Goal: Transaction & Acquisition: Purchase product/service

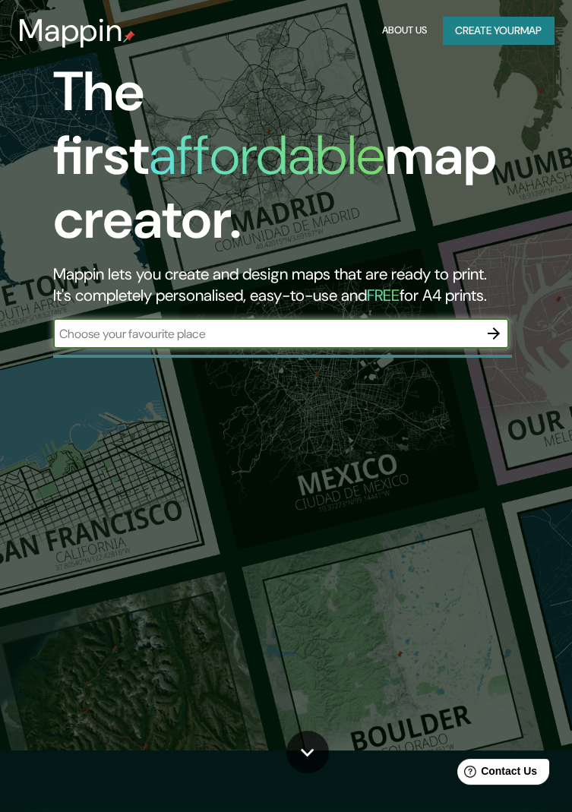
scroll to position [63, 0]
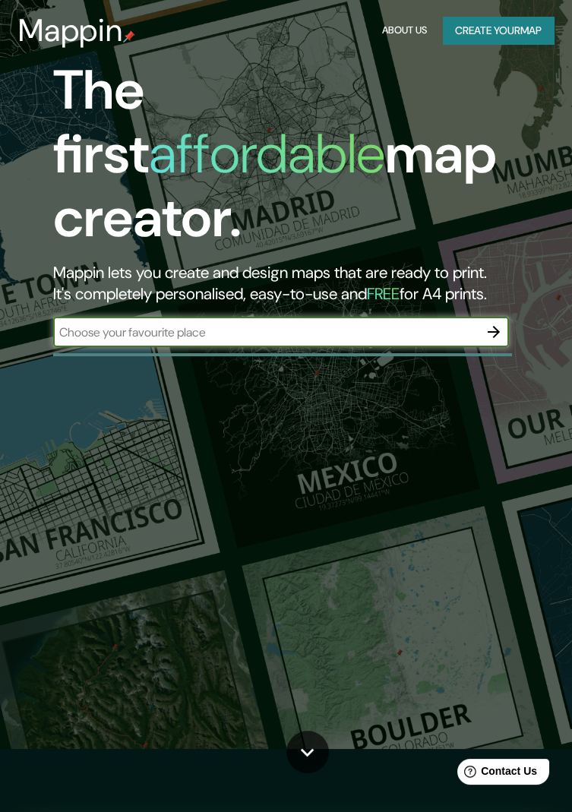
click at [356, 323] on input "text" at bounding box center [265, 331] width 425 height 17
type input "Bucaramanga"
click at [494, 326] on icon "button" at bounding box center [493, 332] width 12 height 12
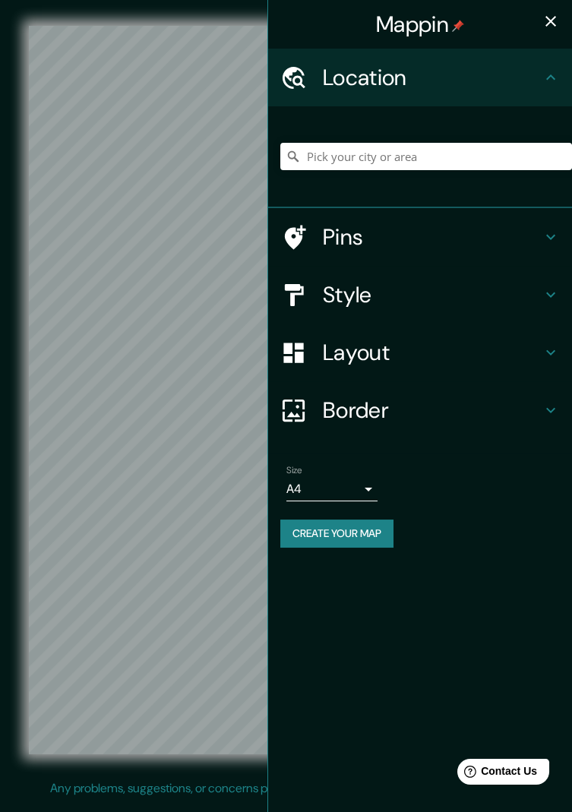
click at [547, 19] on icon "button" at bounding box center [550, 21] width 18 height 18
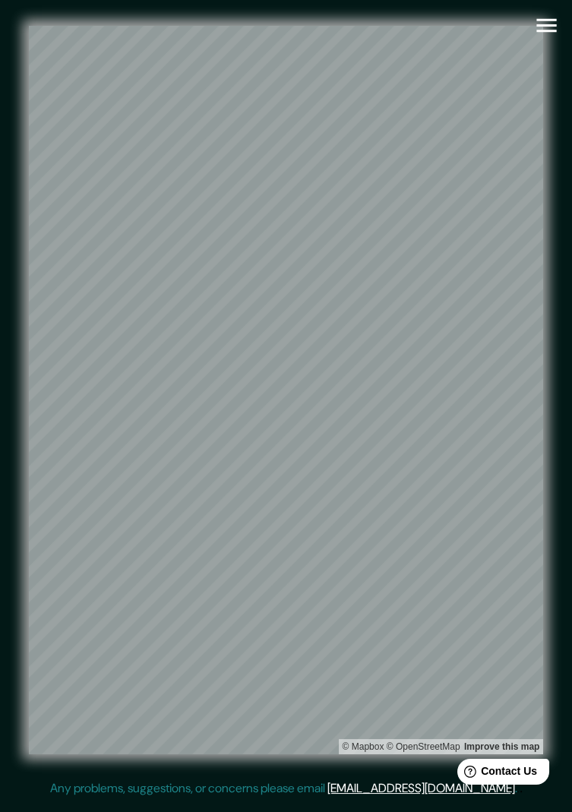
click at [544, 40] on button "button" at bounding box center [546, 25] width 39 height 39
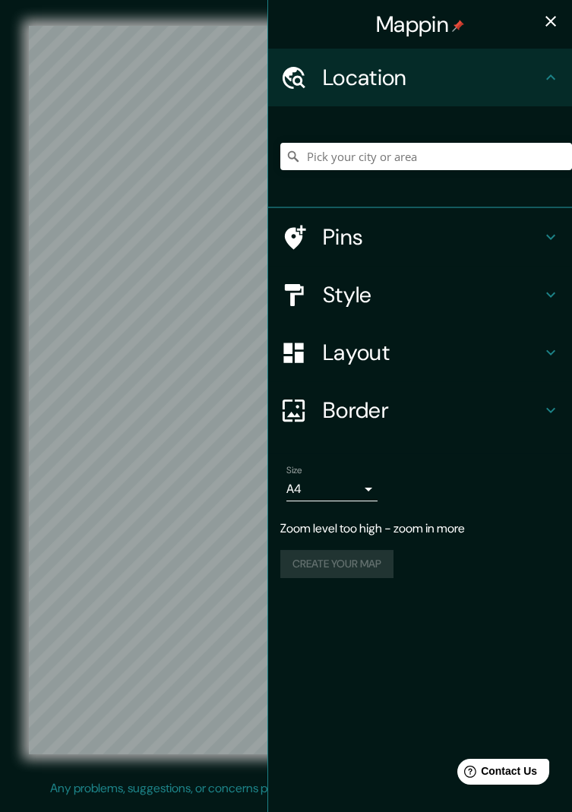
click at [540, 75] on h4 "Location" at bounding box center [432, 77] width 219 height 27
click at [465, 156] on input "Pick your city or area" at bounding box center [426, 156] width 292 height 27
click at [447, 155] on input "Pick your city or area" at bounding box center [426, 156] width 292 height 27
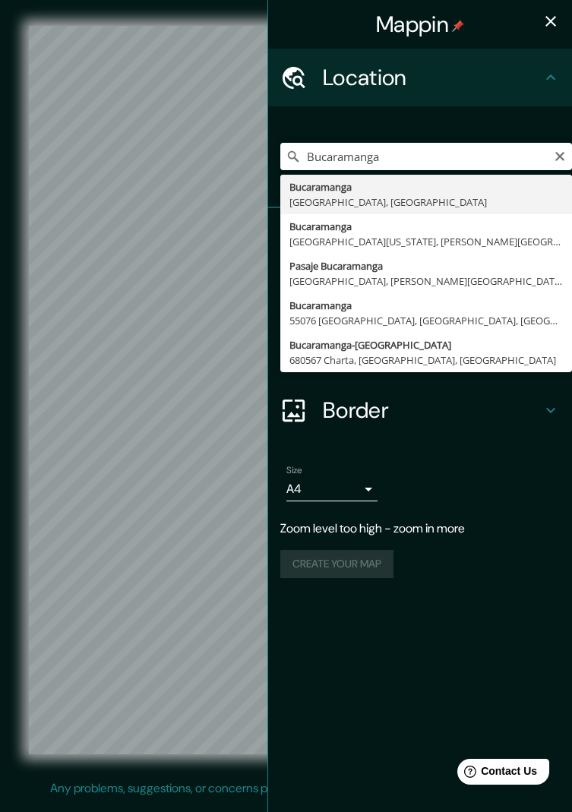
type input "Bucaramanga, [GEOGRAPHIC_DATA], [GEOGRAPHIC_DATA]"
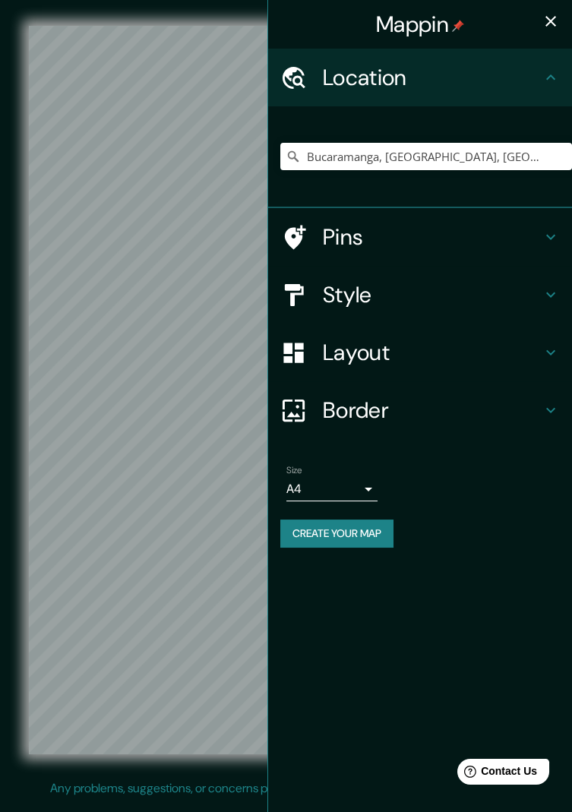
click at [382, 298] on h4 "Style" at bounding box center [432, 294] width 219 height 27
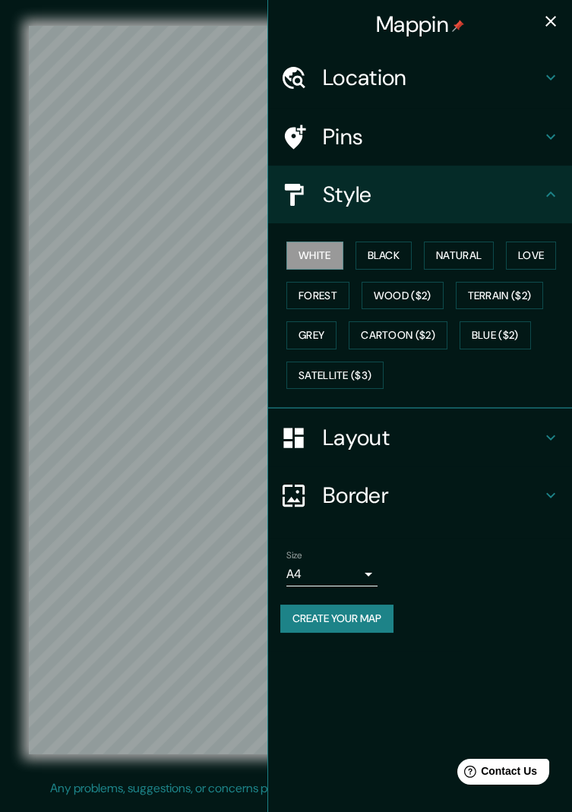
click at [383, 257] on button "Black" at bounding box center [383, 255] width 57 height 28
click at [324, 254] on button "White" at bounding box center [314, 255] width 57 height 28
click at [547, 27] on icon "button" at bounding box center [550, 21] width 18 height 18
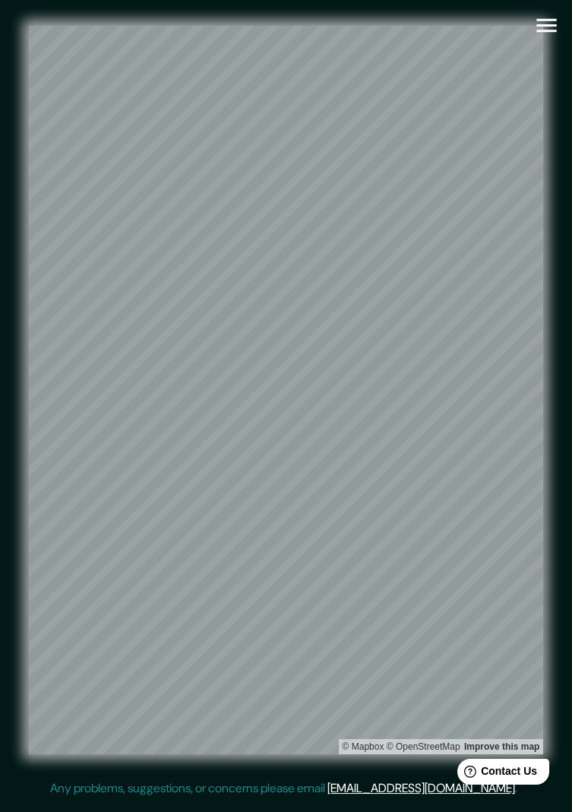
click at [547, 25] on icon "button" at bounding box center [546, 26] width 20 height 14
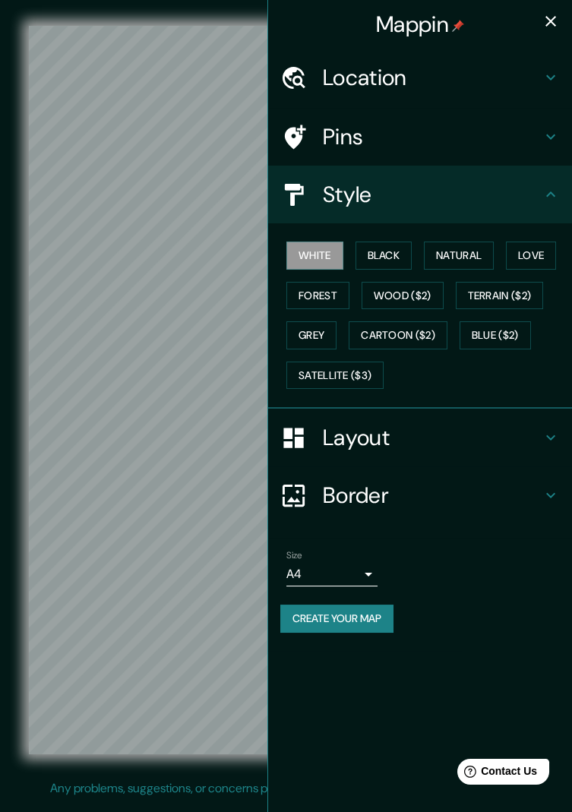
click at [386, 263] on button "Black" at bounding box center [383, 255] width 57 height 28
click at [544, 14] on icon "button" at bounding box center [550, 21] width 18 height 18
